Goal: Navigation & Orientation: Find specific page/section

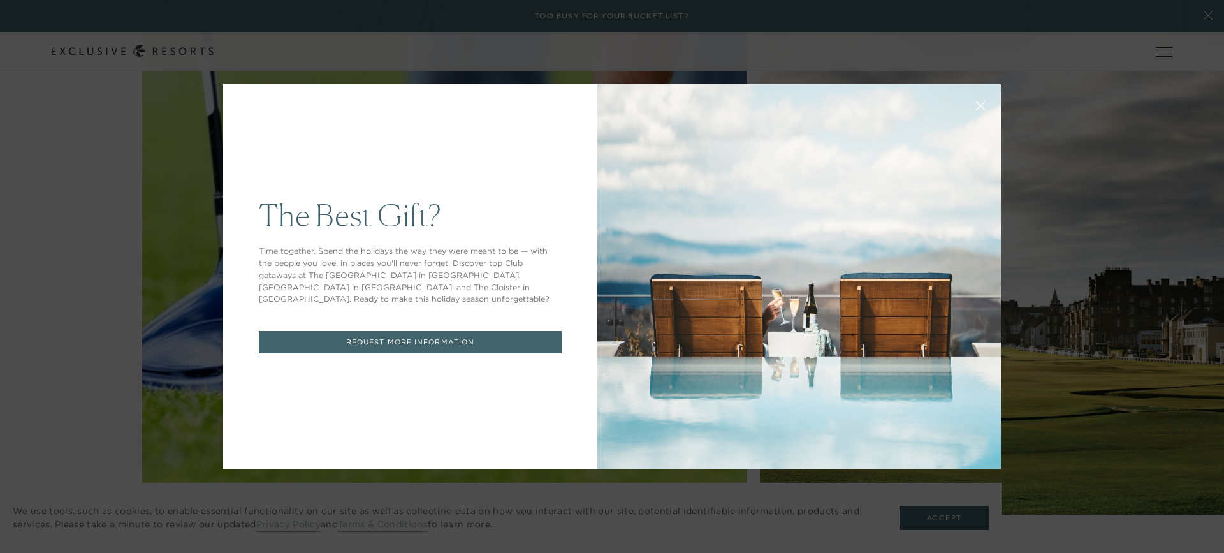
drag, startPoint x: 1218, startPoint y: 420, endPoint x: 1216, endPoint y: 477, distance: 56.8
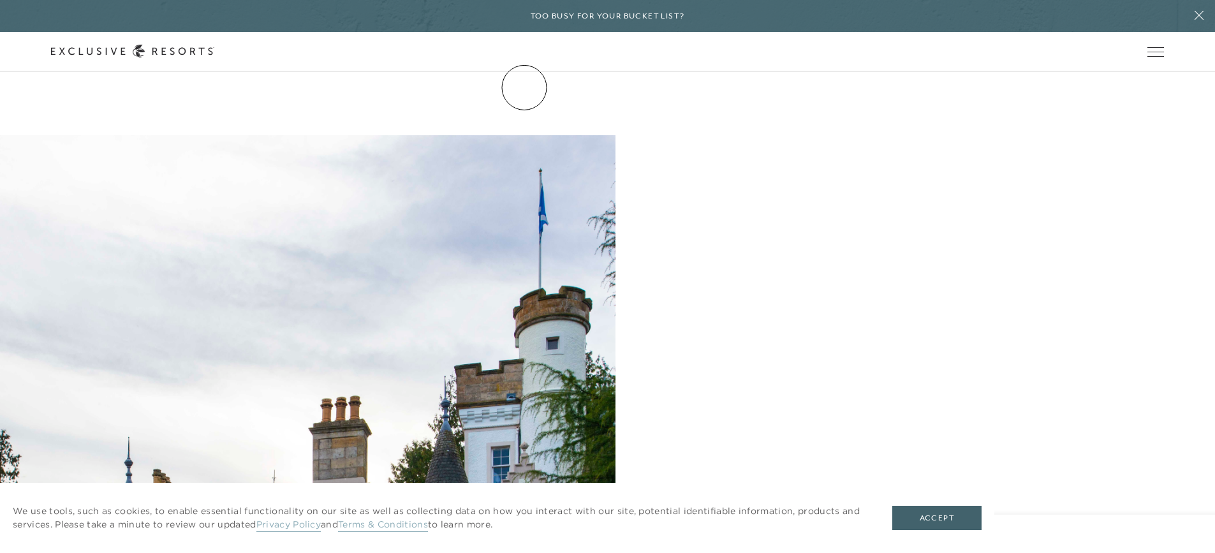
click at [0, 0] on link "The Collection" at bounding box center [0, 0] width 0 height 0
